Goal: Information Seeking & Learning: Learn about a topic

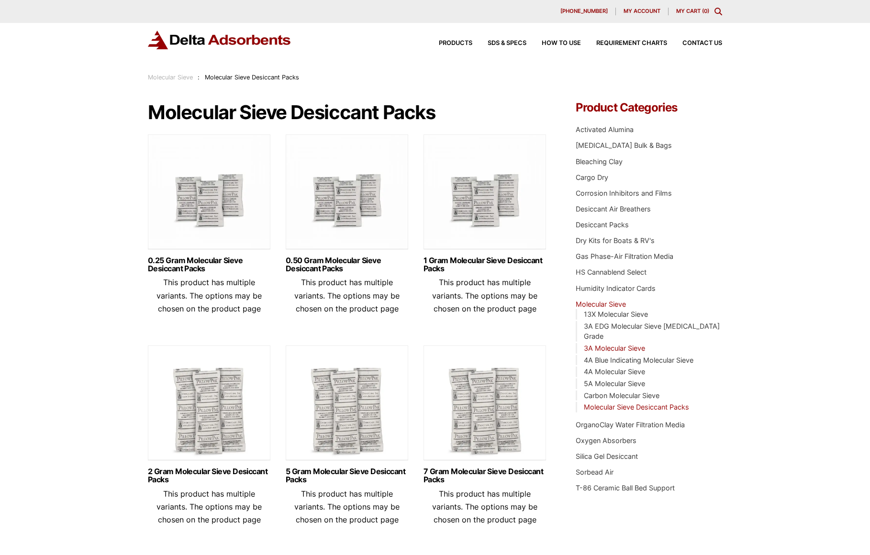
click at [625, 344] on link "3A Molecular Sieve" at bounding box center [614, 348] width 61 height 8
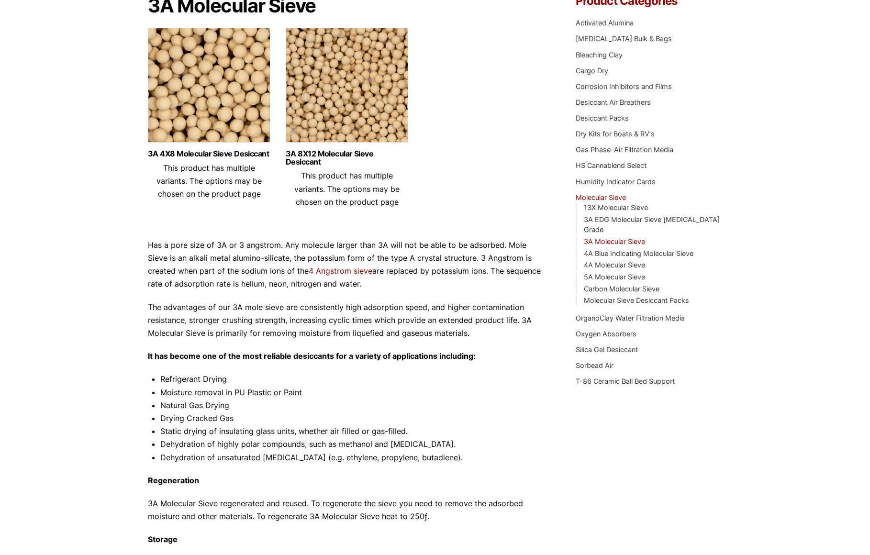
scroll to position [115, 0]
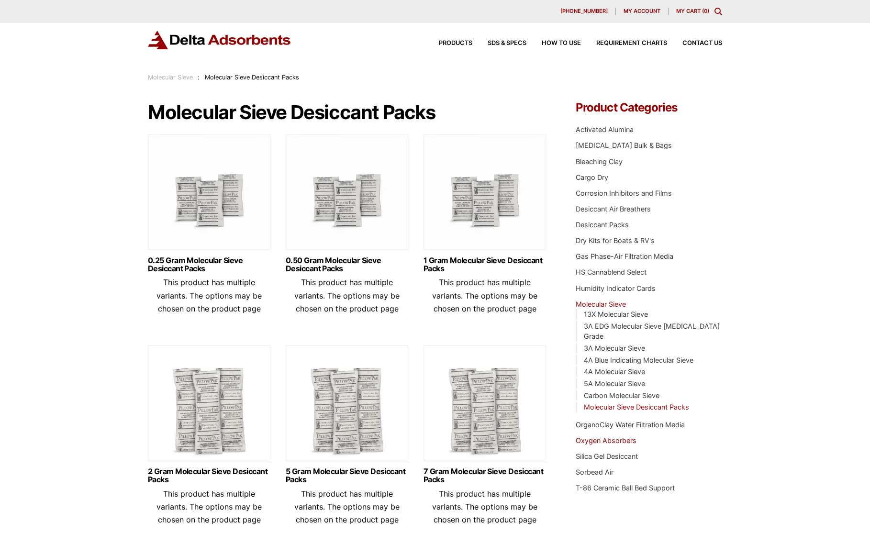
click at [604, 436] on link "Oxygen Absorbers" at bounding box center [606, 440] width 61 height 8
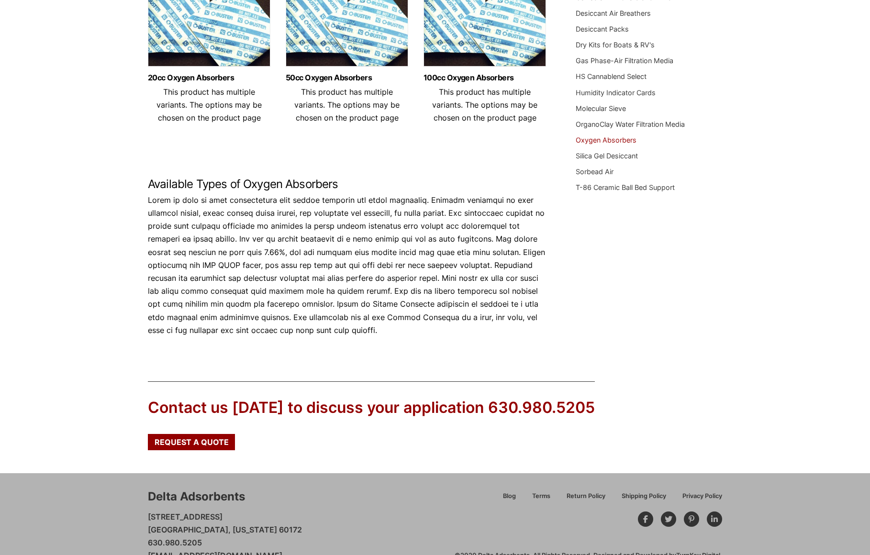
scroll to position [218, 0]
